Goal: Navigation & Orientation: Find specific page/section

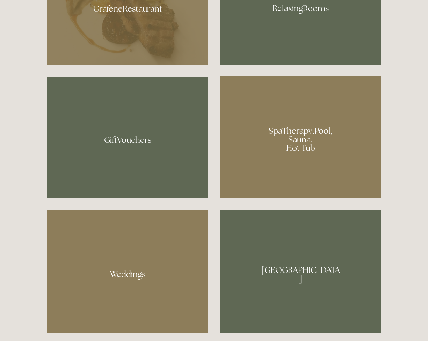
scroll to position [524, 0]
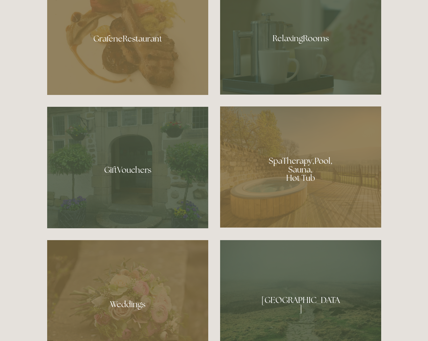
click at [304, 160] on div at bounding box center [300, 166] width 161 height 121
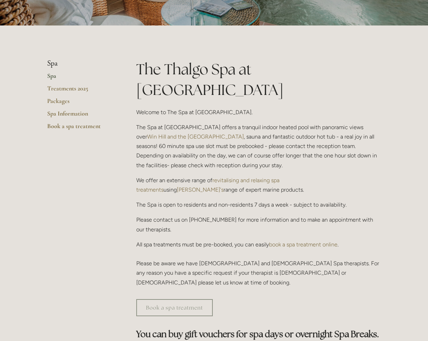
scroll to position [105, 0]
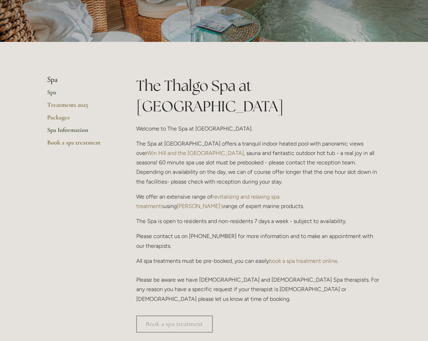
click at [67, 130] on link "Spa Information" at bounding box center [80, 132] width 67 height 13
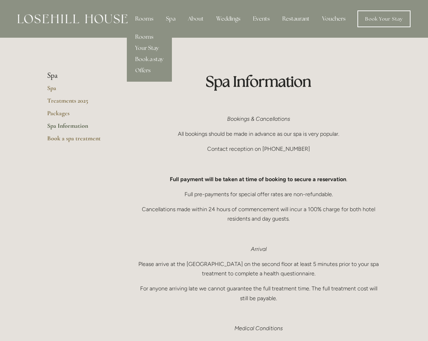
click at [150, 18] on div "Rooms" at bounding box center [144, 19] width 29 height 14
